Goal: Information Seeking & Learning: Learn about a topic

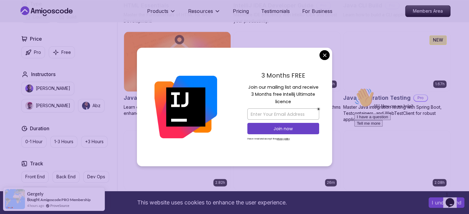
scroll to position [845, 0]
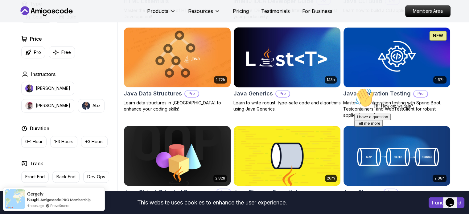
click at [325, 52] on body "This website uses cookies to enhance the user experience. I understand Products…" at bounding box center [234, 205] width 469 height 2101
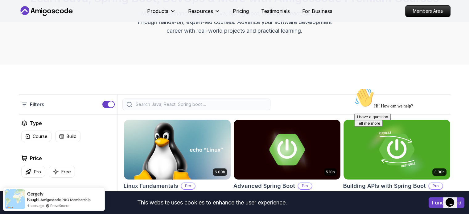
scroll to position [75, 0]
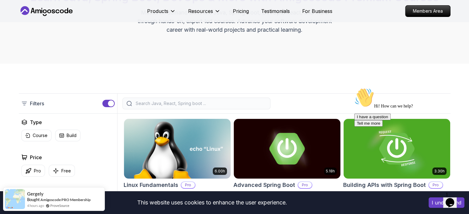
click at [242, 106] on input "search" at bounding box center [200, 104] width 132 height 6
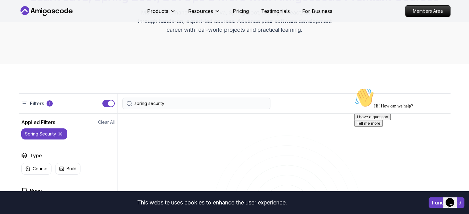
type input "spring security"
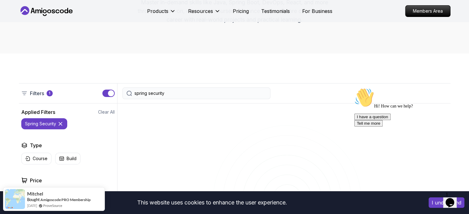
scroll to position [83, 0]
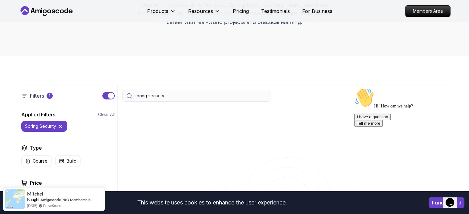
click at [166, 94] on input "spring security" at bounding box center [200, 96] width 132 height 6
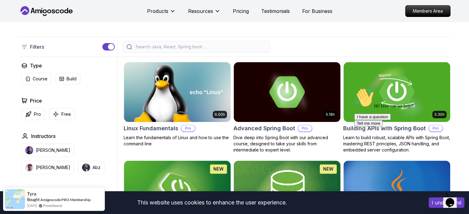
scroll to position [136, 0]
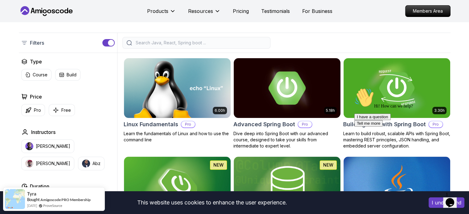
click at [284, 108] on img at bounding box center [287, 88] width 112 height 63
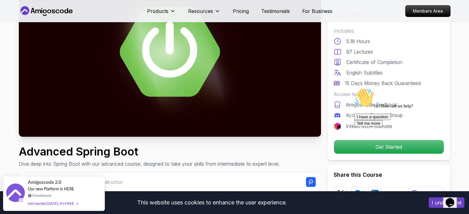
scroll to position [72, 0]
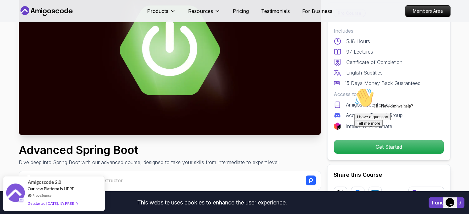
click at [206, 94] on img at bounding box center [170, 50] width 302 height 170
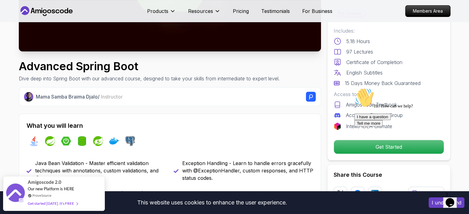
scroll to position [155, 0]
click at [461, 123] on div "Hi! How can we help? I have a question Tell me more" at bounding box center [409, 107] width 111 height 39
click at [354, 88] on icon "Chat attention grabber" at bounding box center [354, 88] width 0 height 0
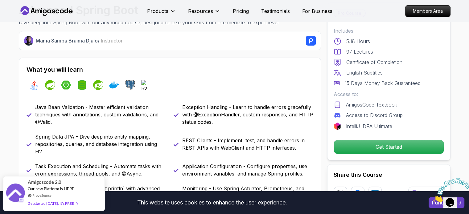
scroll to position [212, 0]
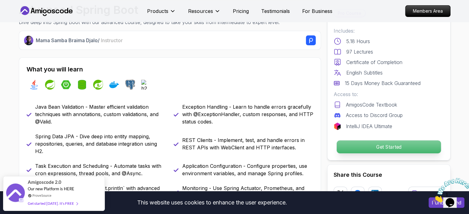
click at [343, 148] on p "Get Started" at bounding box center [389, 147] width 104 height 13
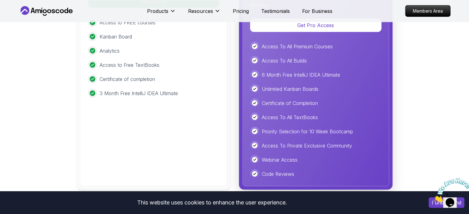
scroll to position [1492, 0]
